Goal: Navigation & Orientation: Find specific page/section

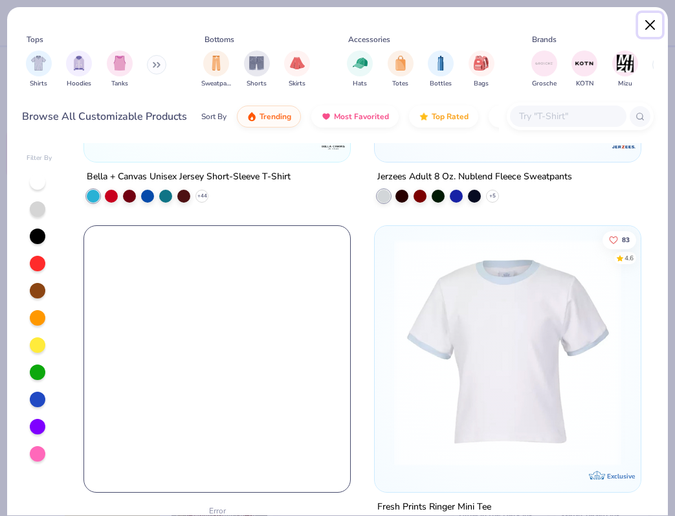
click at [647, 25] on button "Close" at bounding box center [650, 25] width 25 height 25
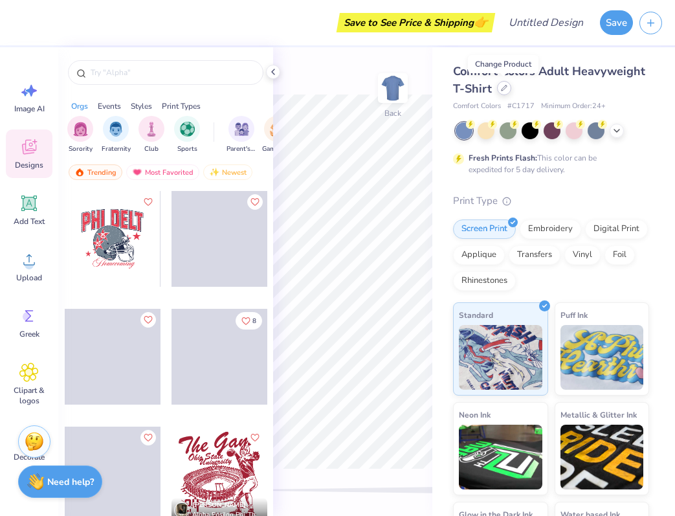
click at [502, 91] on icon at bounding box center [504, 88] width 6 height 6
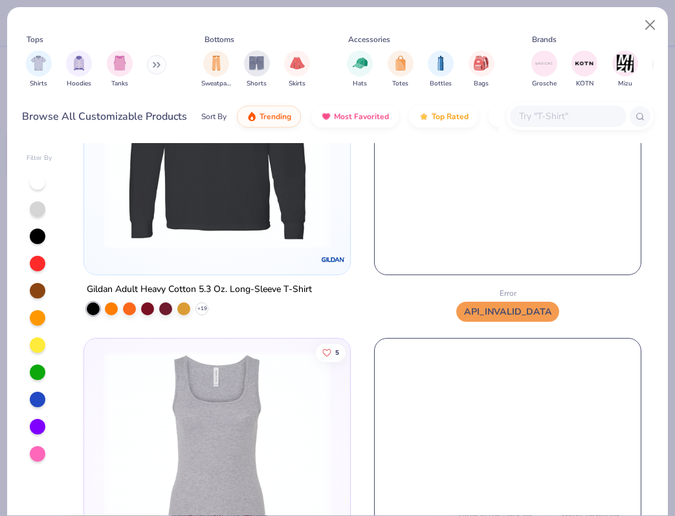
scroll to position [3793, 0]
